Goal: Navigation & Orientation: Find specific page/section

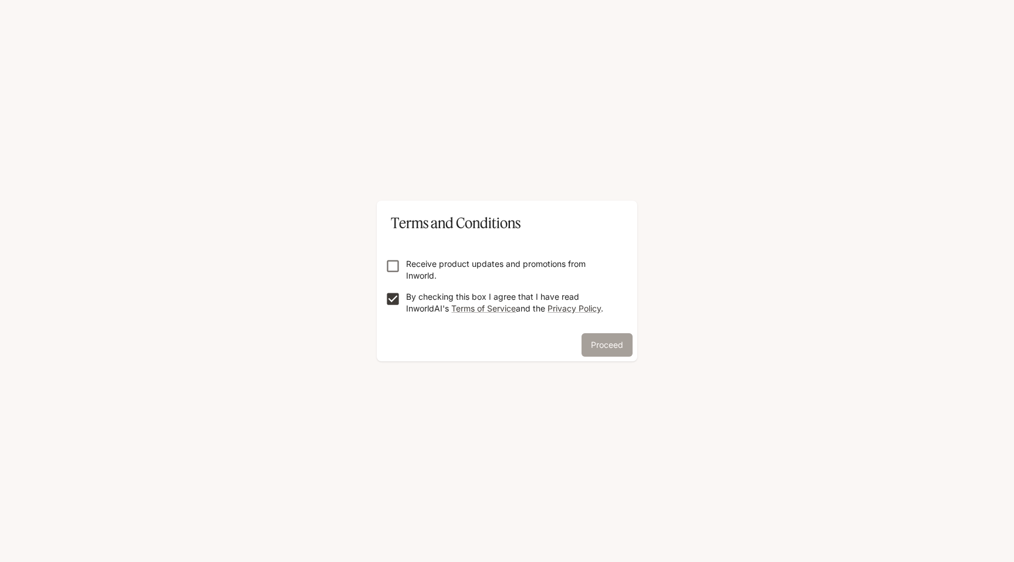
click at [618, 345] on button "Proceed" at bounding box center [607, 344] width 51 height 23
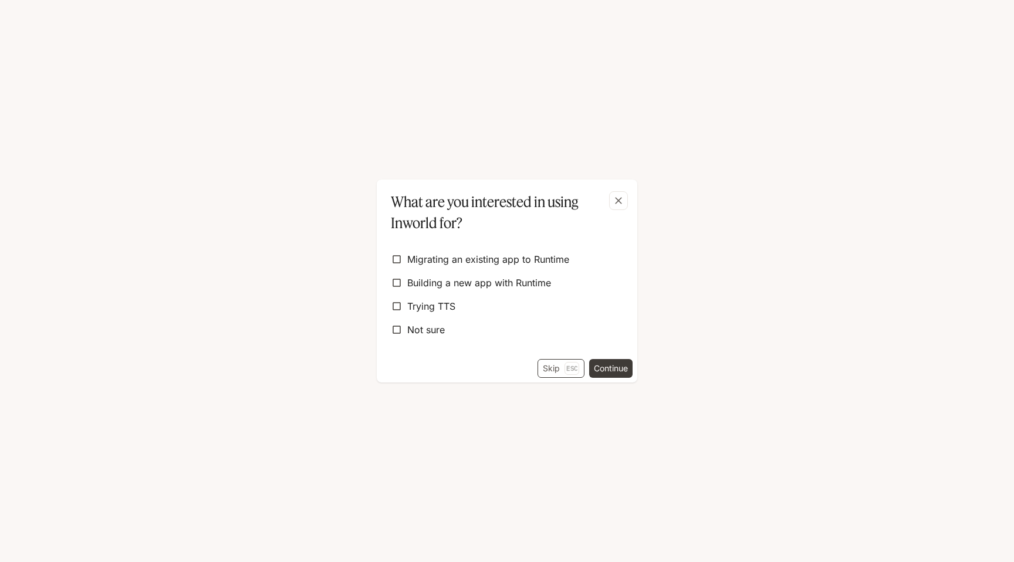
click at [541, 369] on button "Skip Esc" at bounding box center [561, 368] width 47 height 19
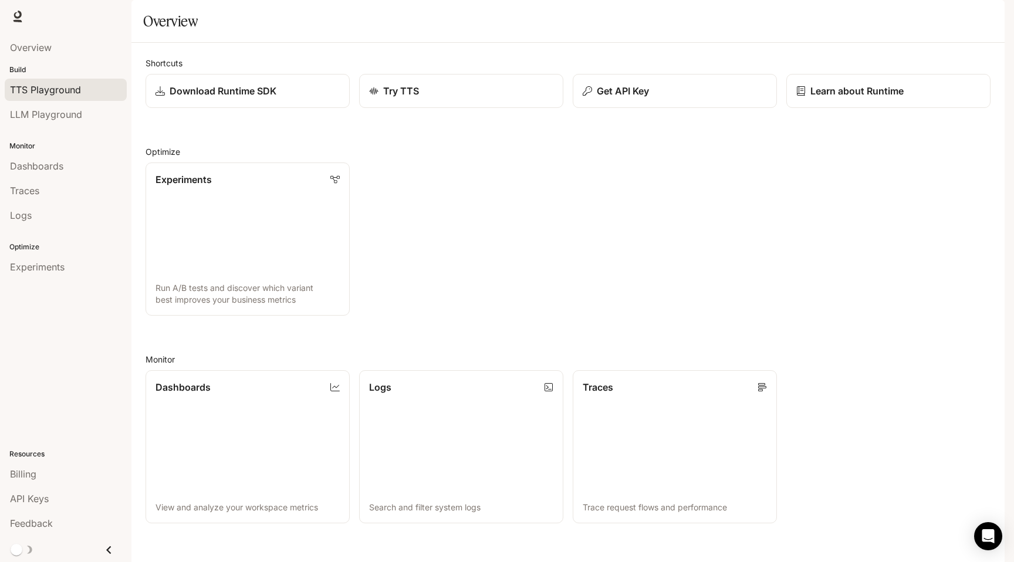
click at [40, 88] on span "TTS Playground" at bounding box center [45, 90] width 71 height 14
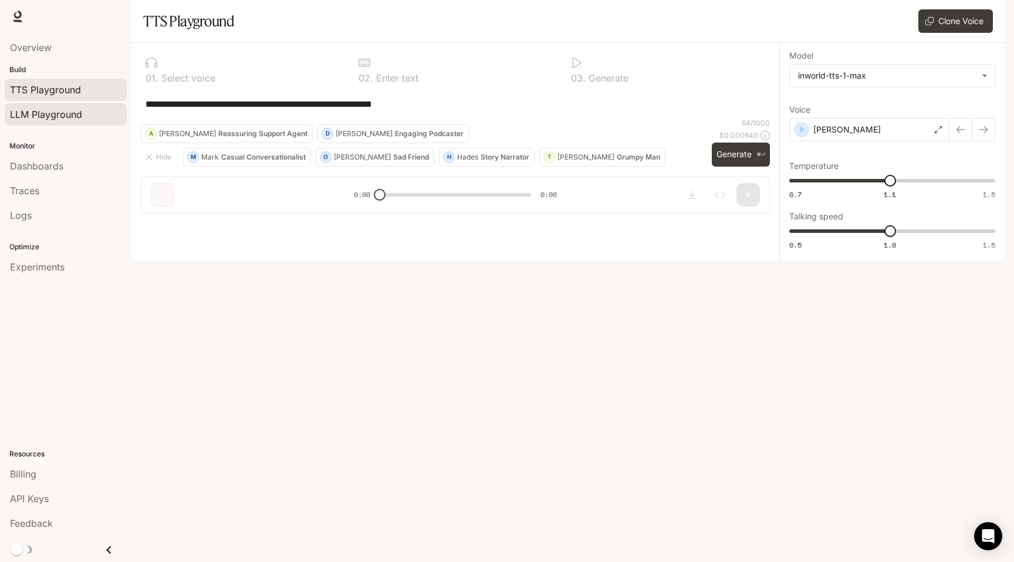
click at [31, 117] on span "LLM Playground" at bounding box center [46, 114] width 72 height 14
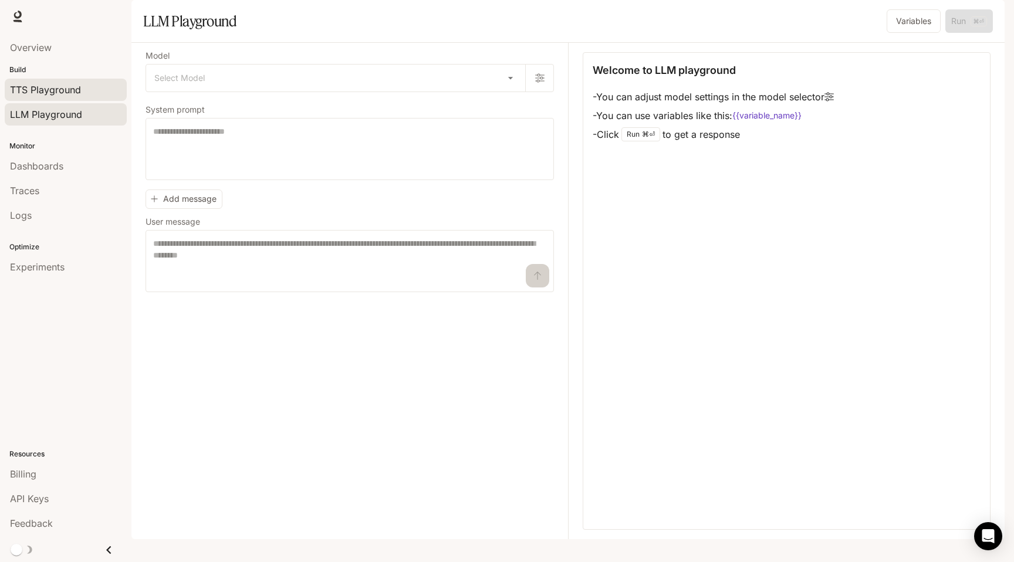
click at [34, 89] on span "TTS Playground" at bounding box center [45, 90] width 71 height 14
